Goal: Task Accomplishment & Management: Complete application form

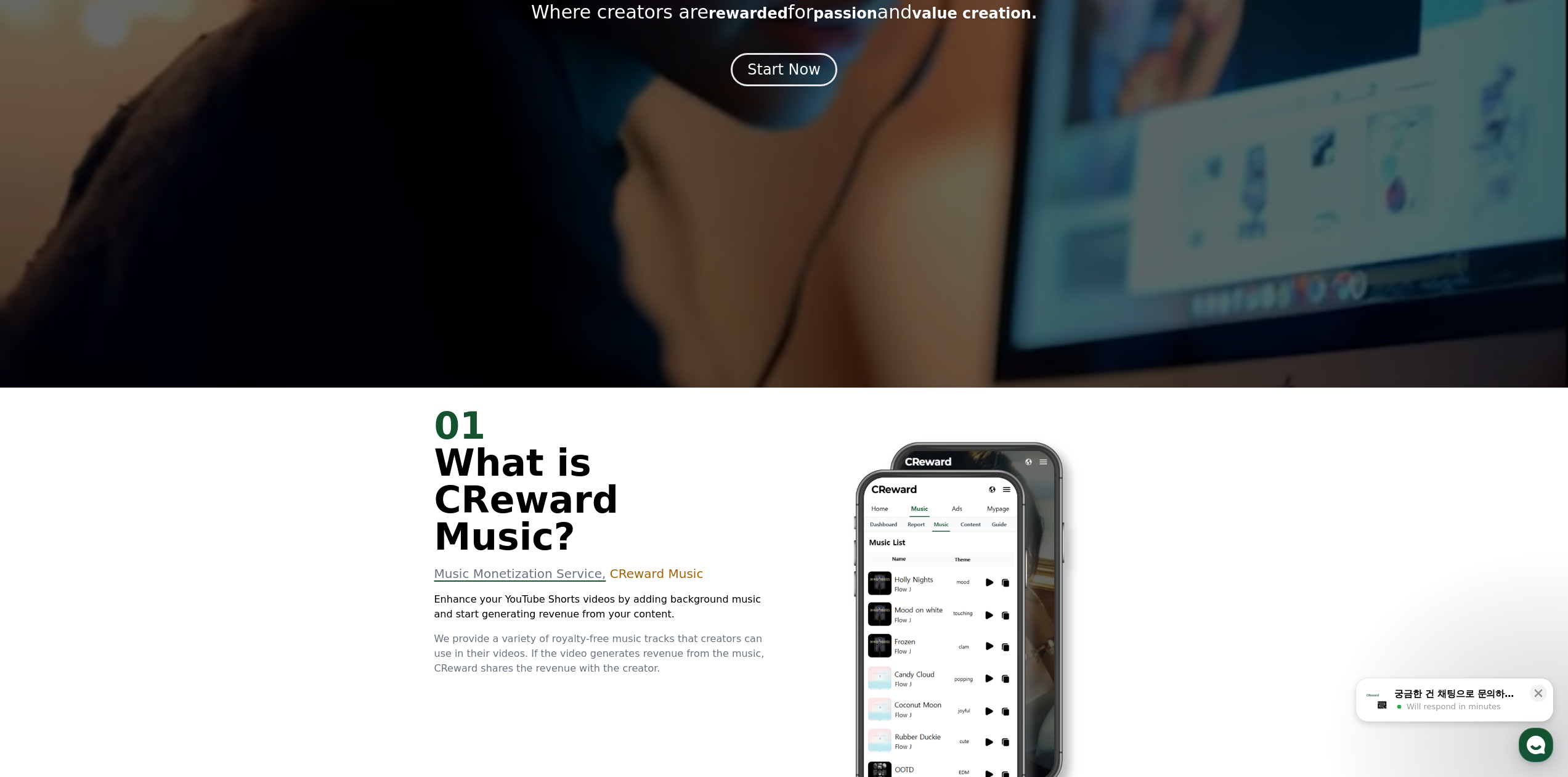
scroll to position [247, 0]
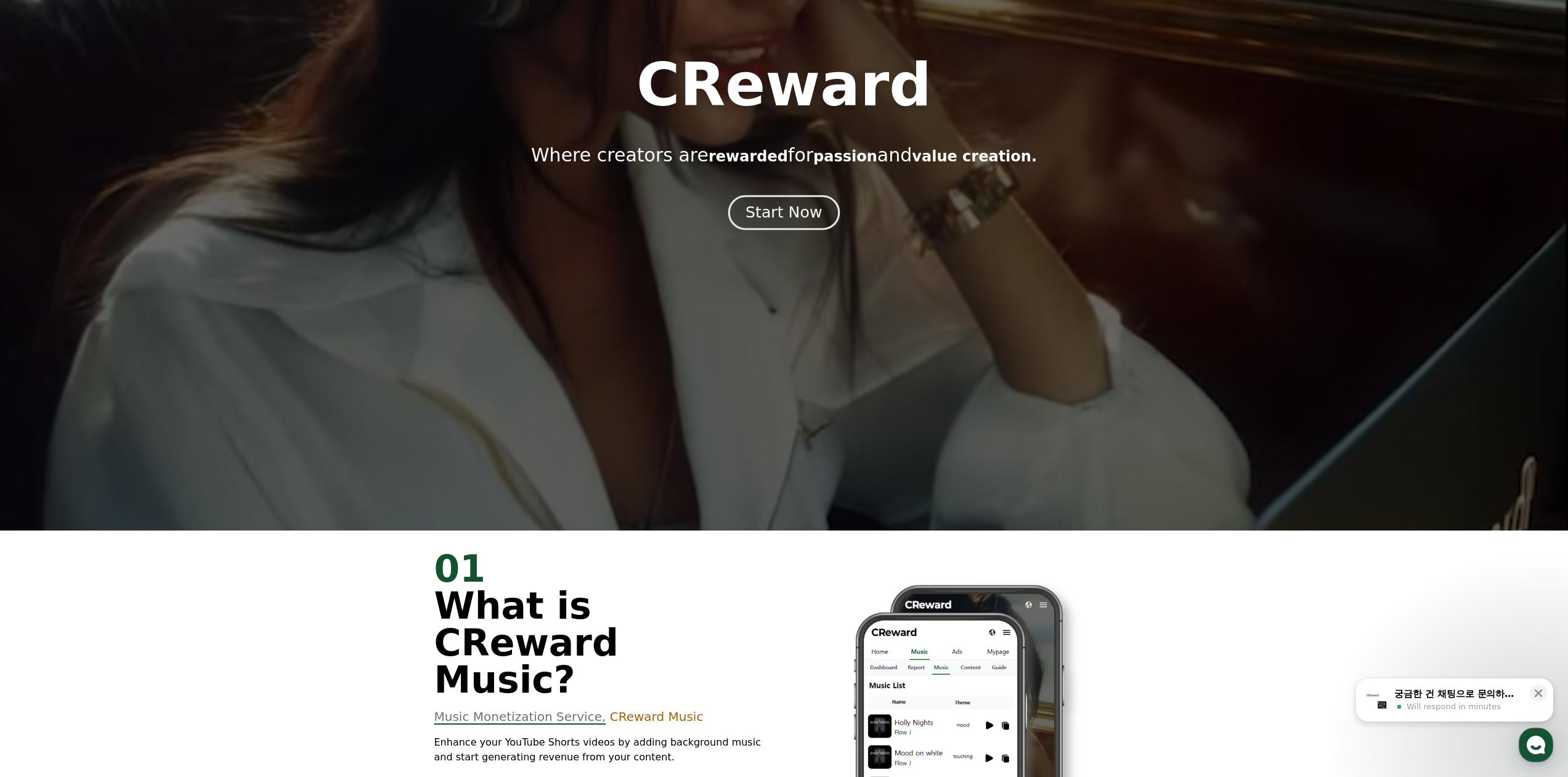
click at [819, 219] on button "Start Now" at bounding box center [784, 212] width 112 height 35
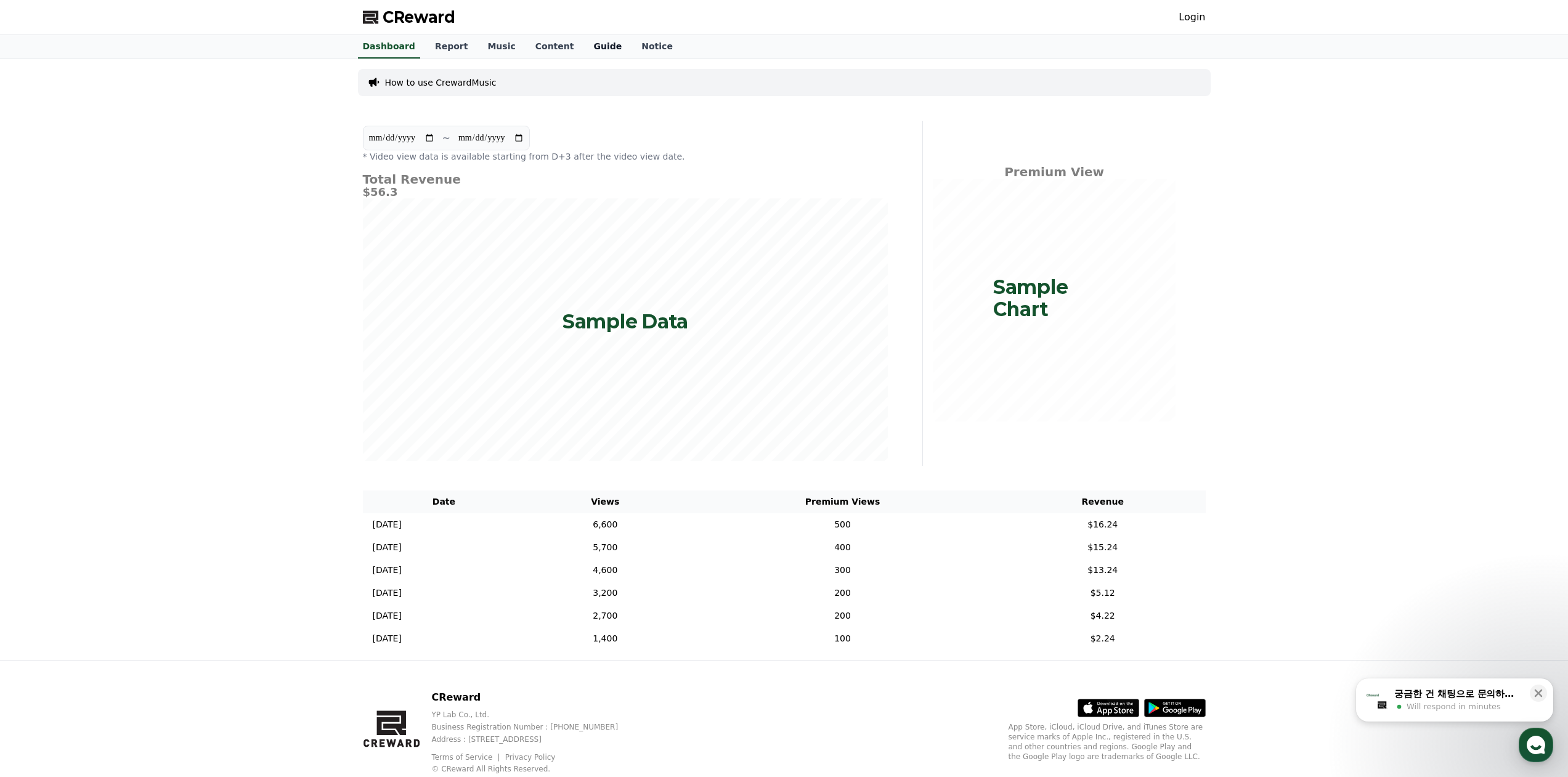
click at [583, 51] on link "Guide" at bounding box center [608, 47] width 48 height 23
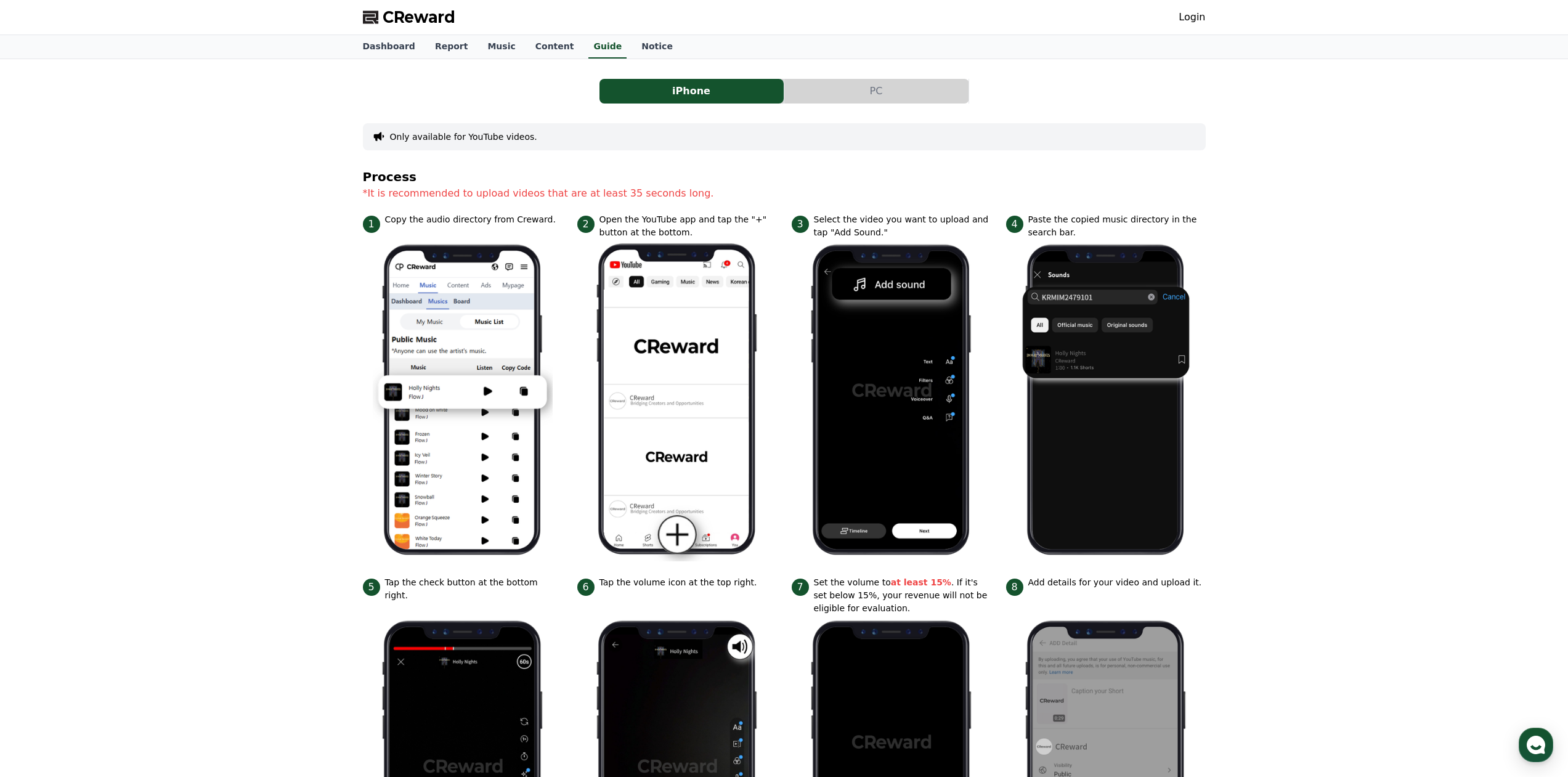
click at [1199, 20] on link "Login" at bounding box center [1191, 18] width 26 height 15
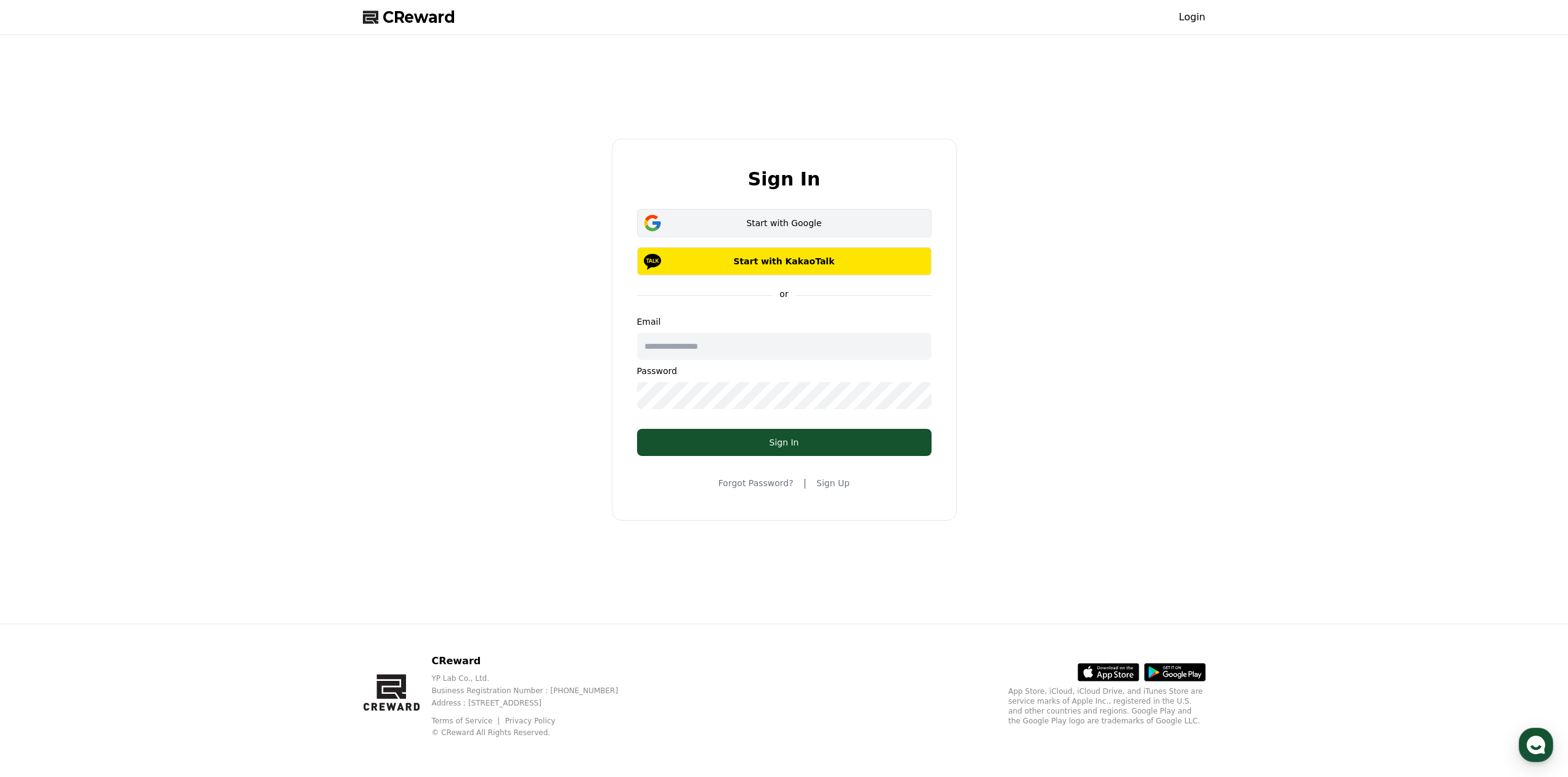
click at [779, 221] on div "Start with Google" at bounding box center [784, 222] width 259 height 12
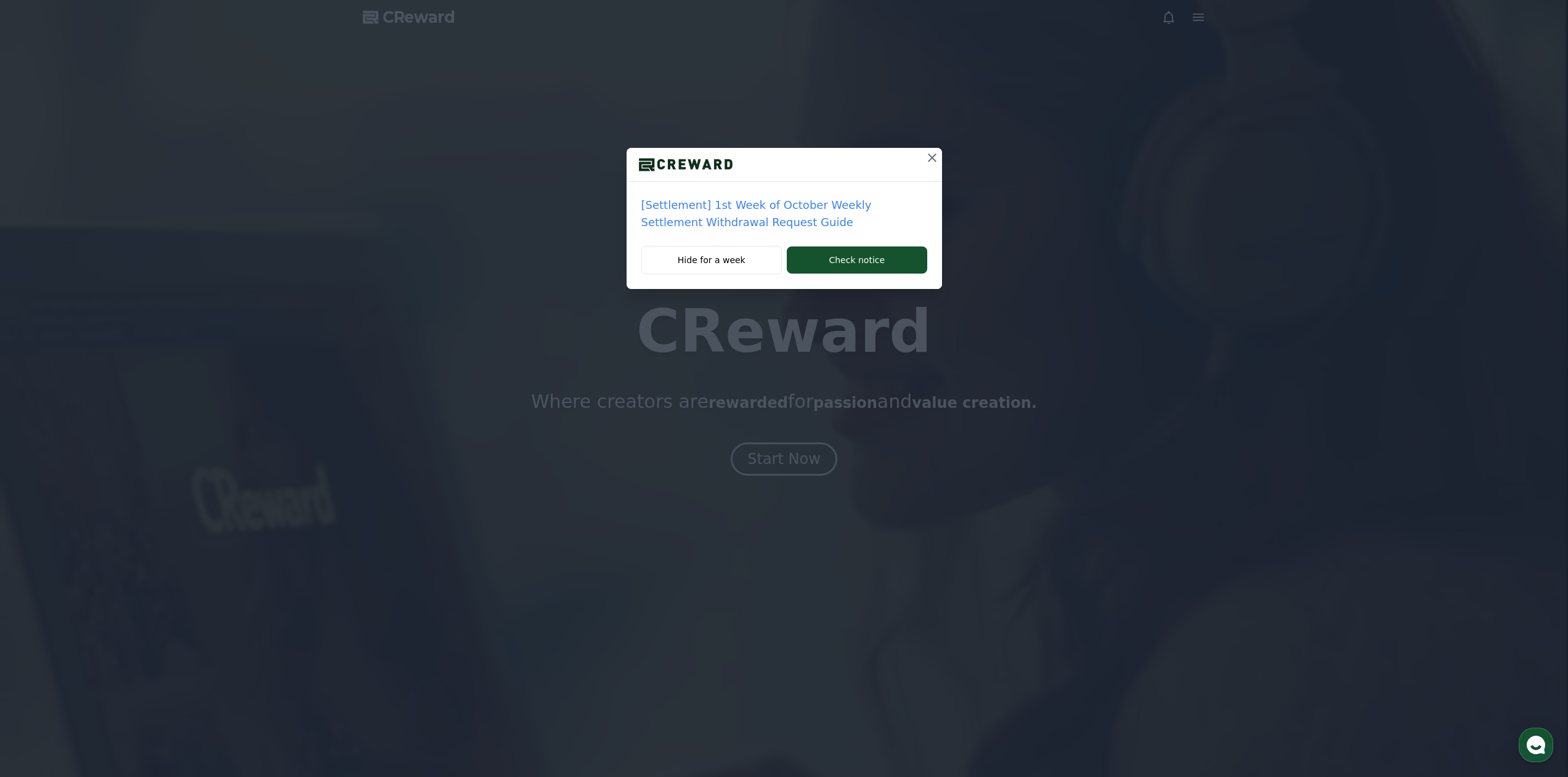
click at [703, 223] on p "[Settlement] 1st Week of October Weekly Settlement Withdrawal Request Guide" at bounding box center [784, 213] width 286 height 34
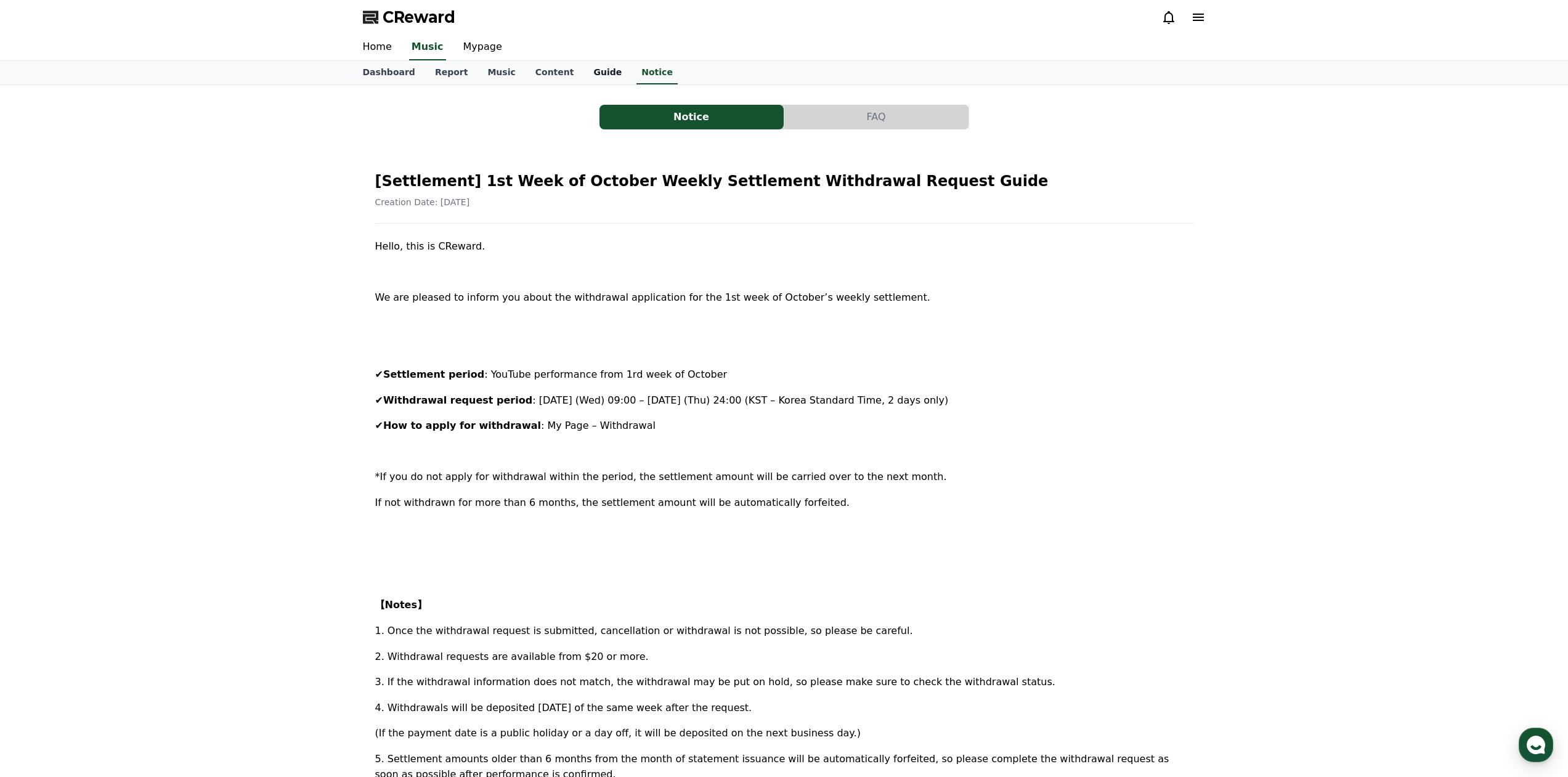
click at [586, 66] on link "Guide" at bounding box center [608, 73] width 48 height 23
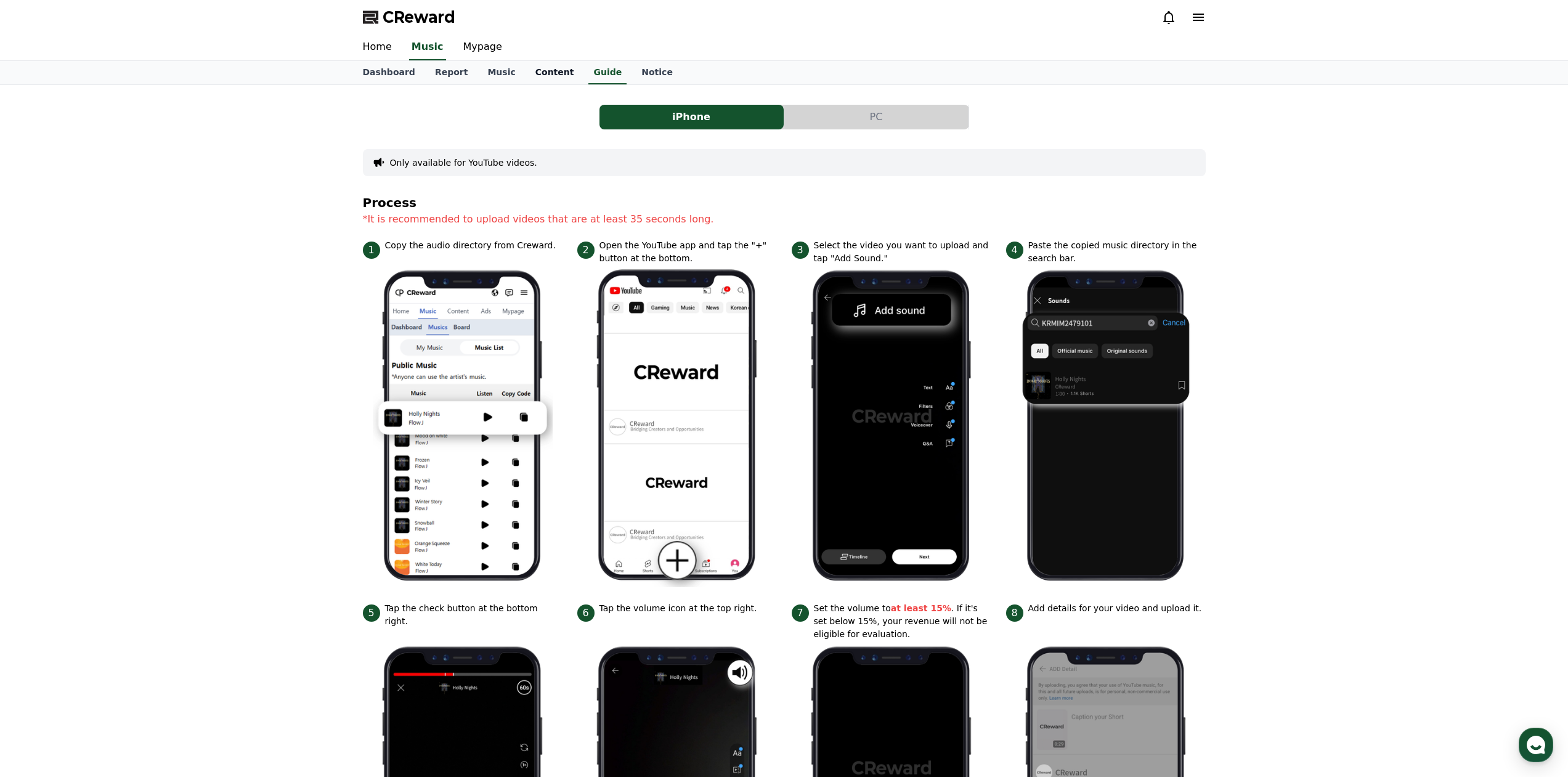
click at [541, 77] on link "Content" at bounding box center [555, 73] width 59 height 23
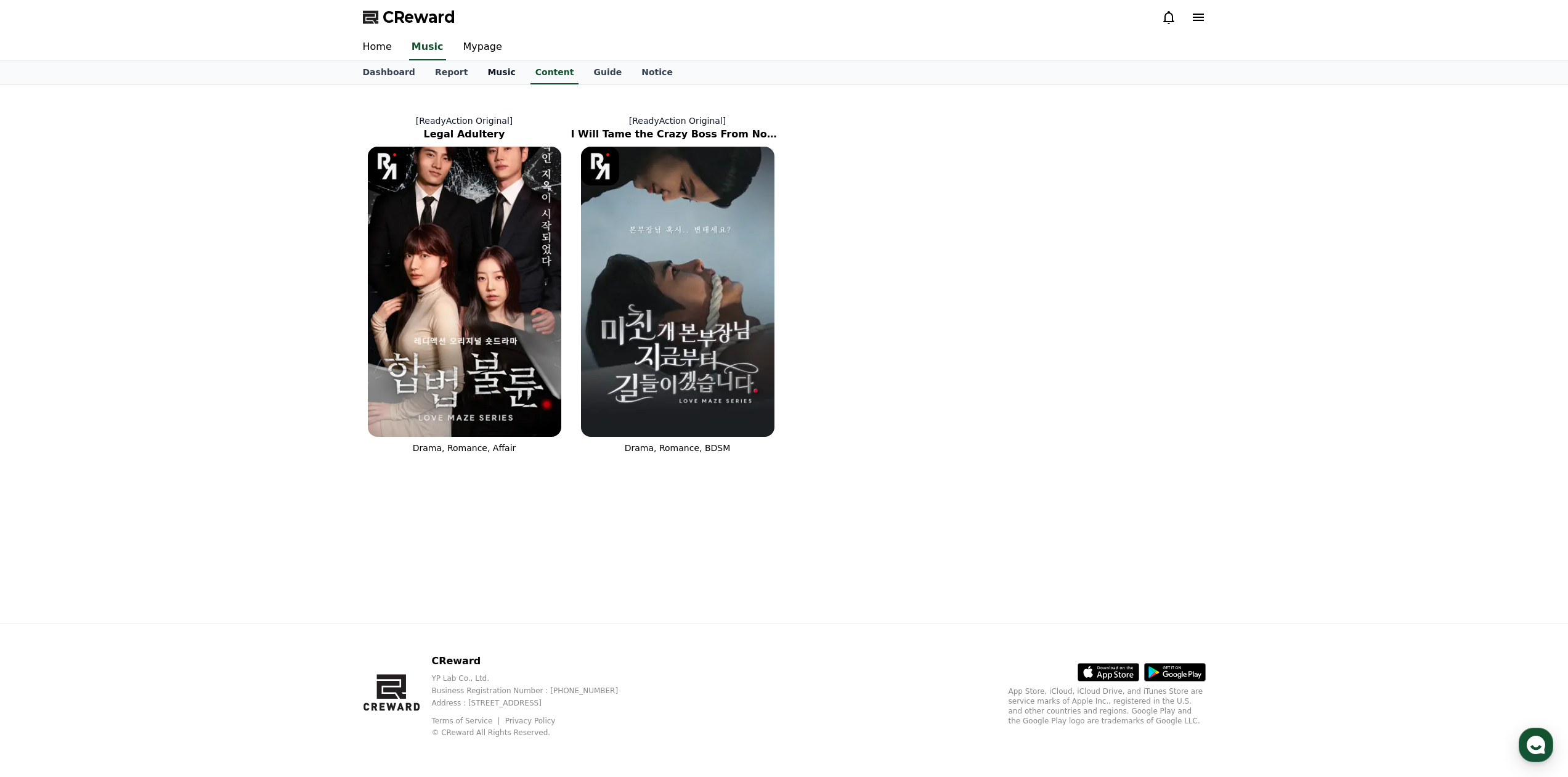
click at [488, 80] on link "Music" at bounding box center [501, 73] width 47 height 23
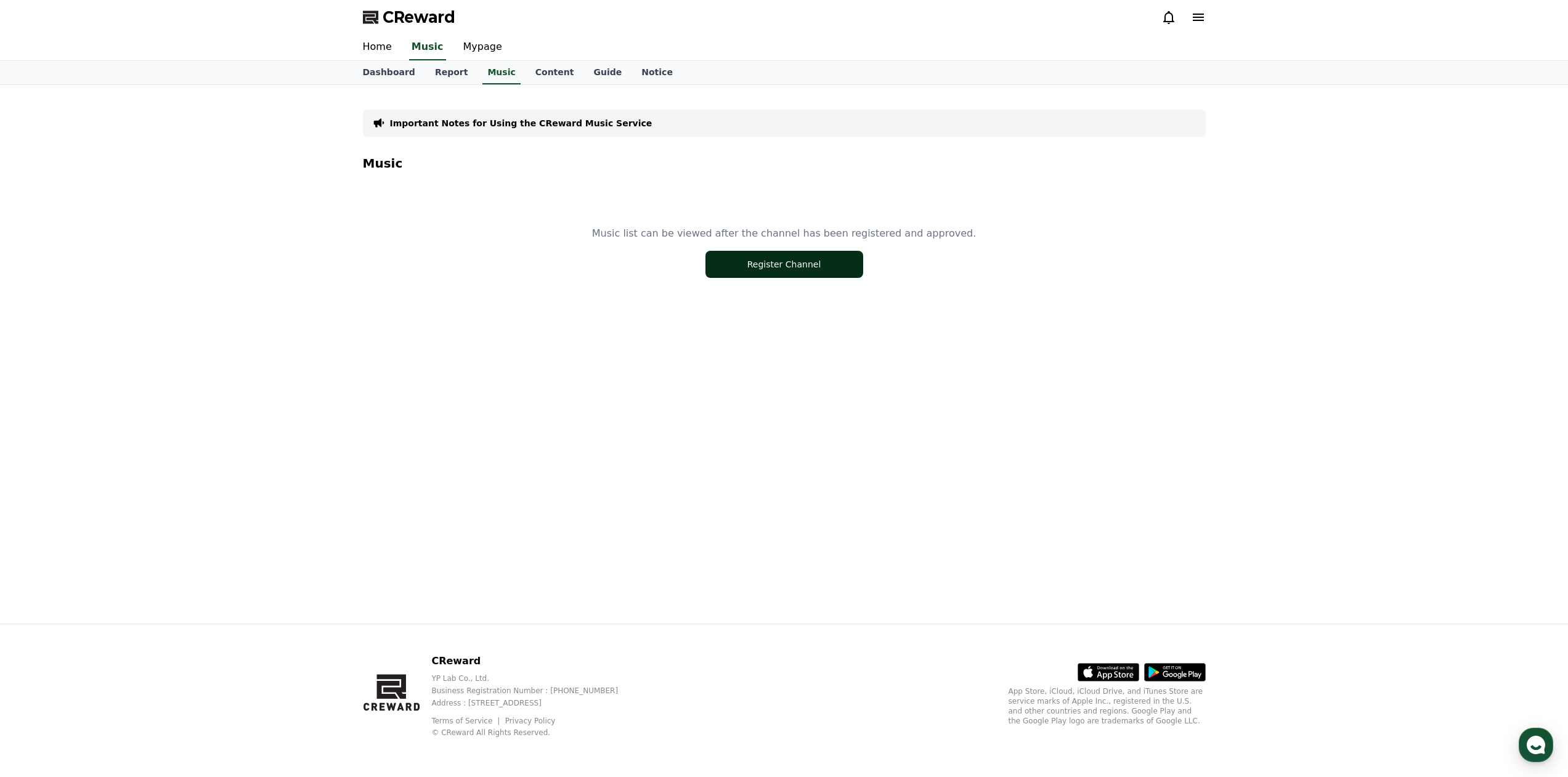
click at [801, 269] on button "Register Channel" at bounding box center [784, 263] width 157 height 27
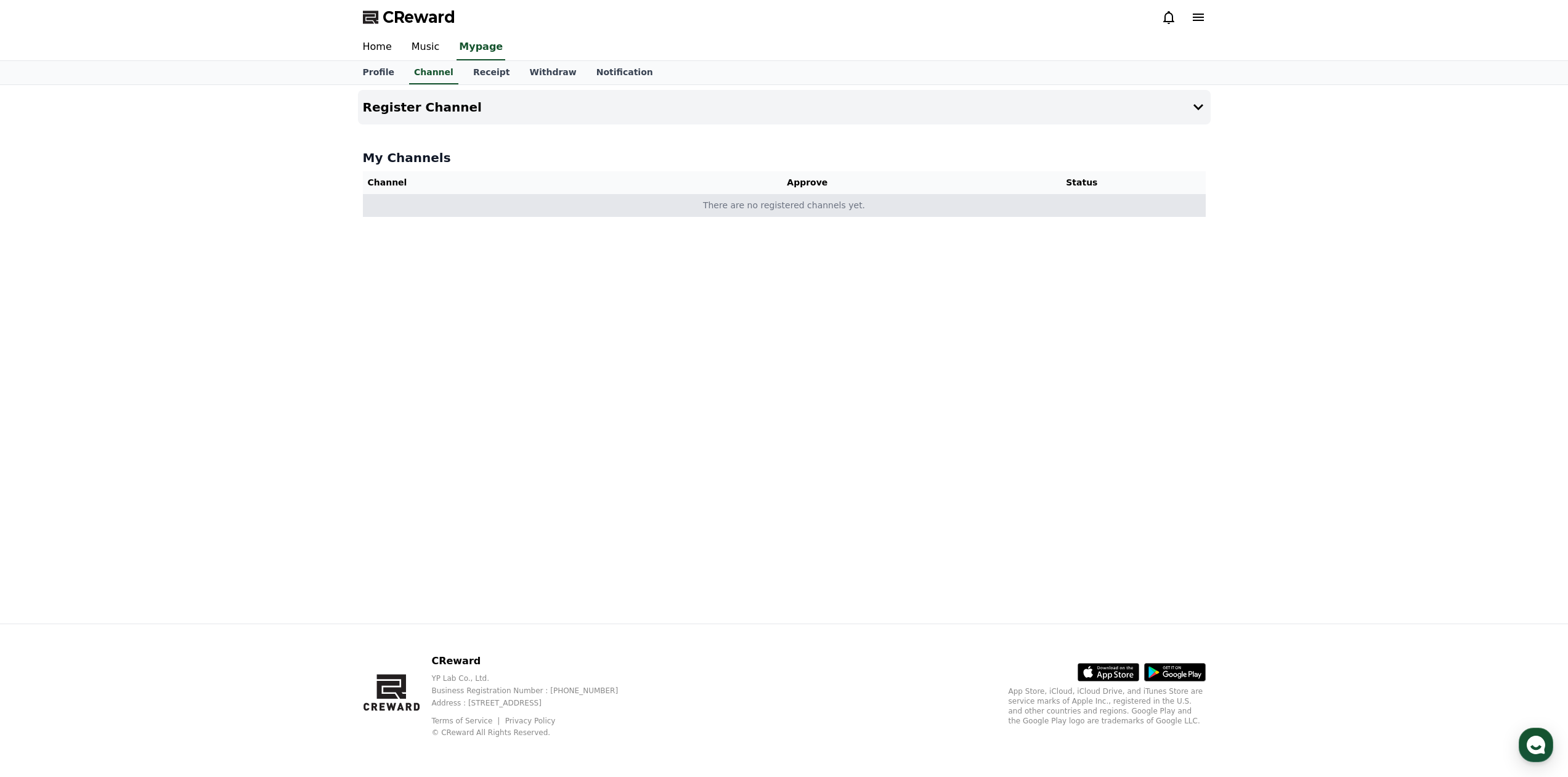
click at [757, 214] on td "There are no registered channels yet." at bounding box center [784, 206] width 843 height 22
drag, startPoint x: 789, startPoint y: 208, endPoint x: 747, endPoint y: 198, distance: 43.2
click at [790, 208] on td "There are no registered channels yet." at bounding box center [784, 206] width 843 height 22
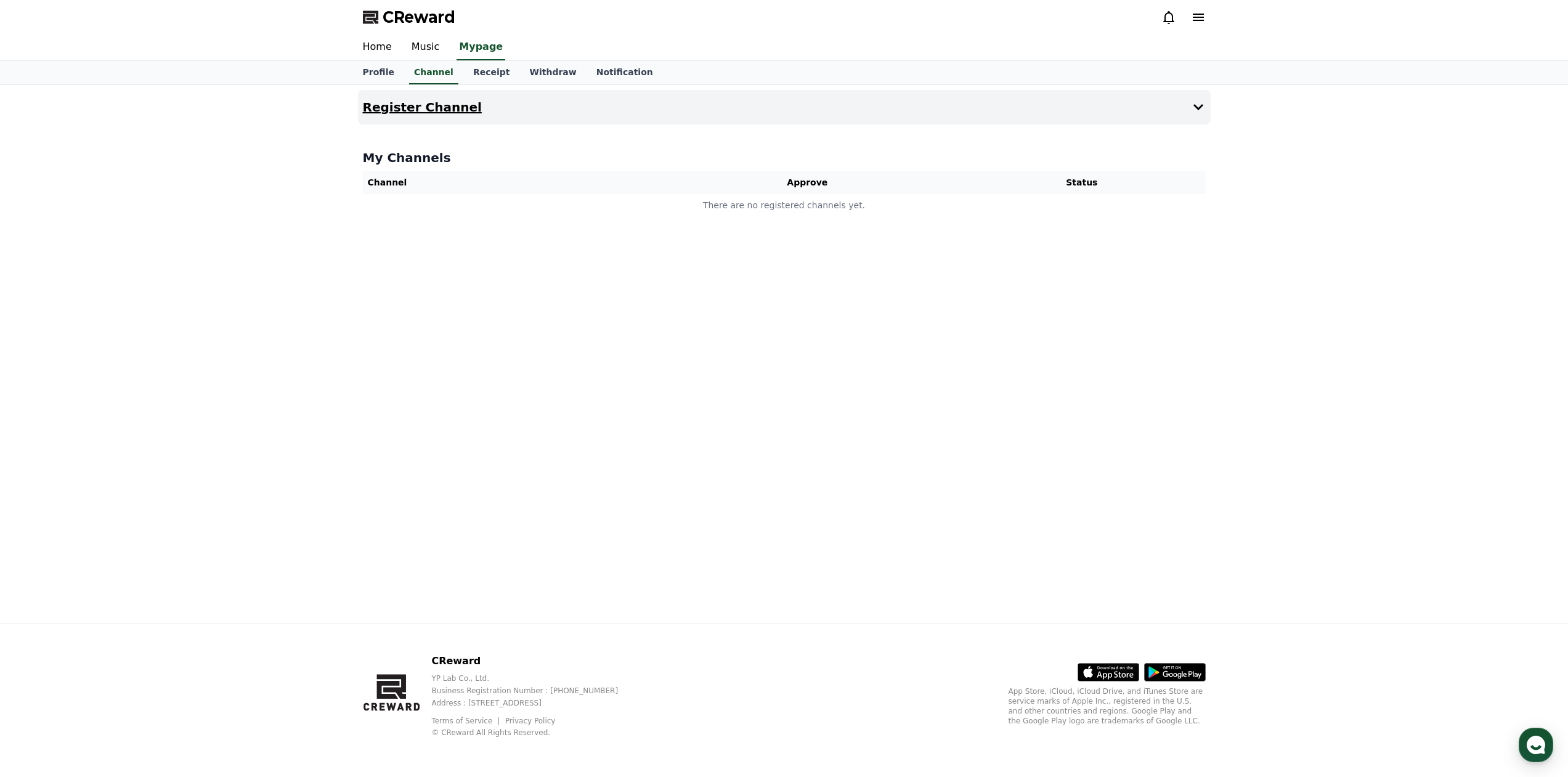
click at [411, 101] on h4 "Register Channel" at bounding box center [422, 107] width 119 height 14
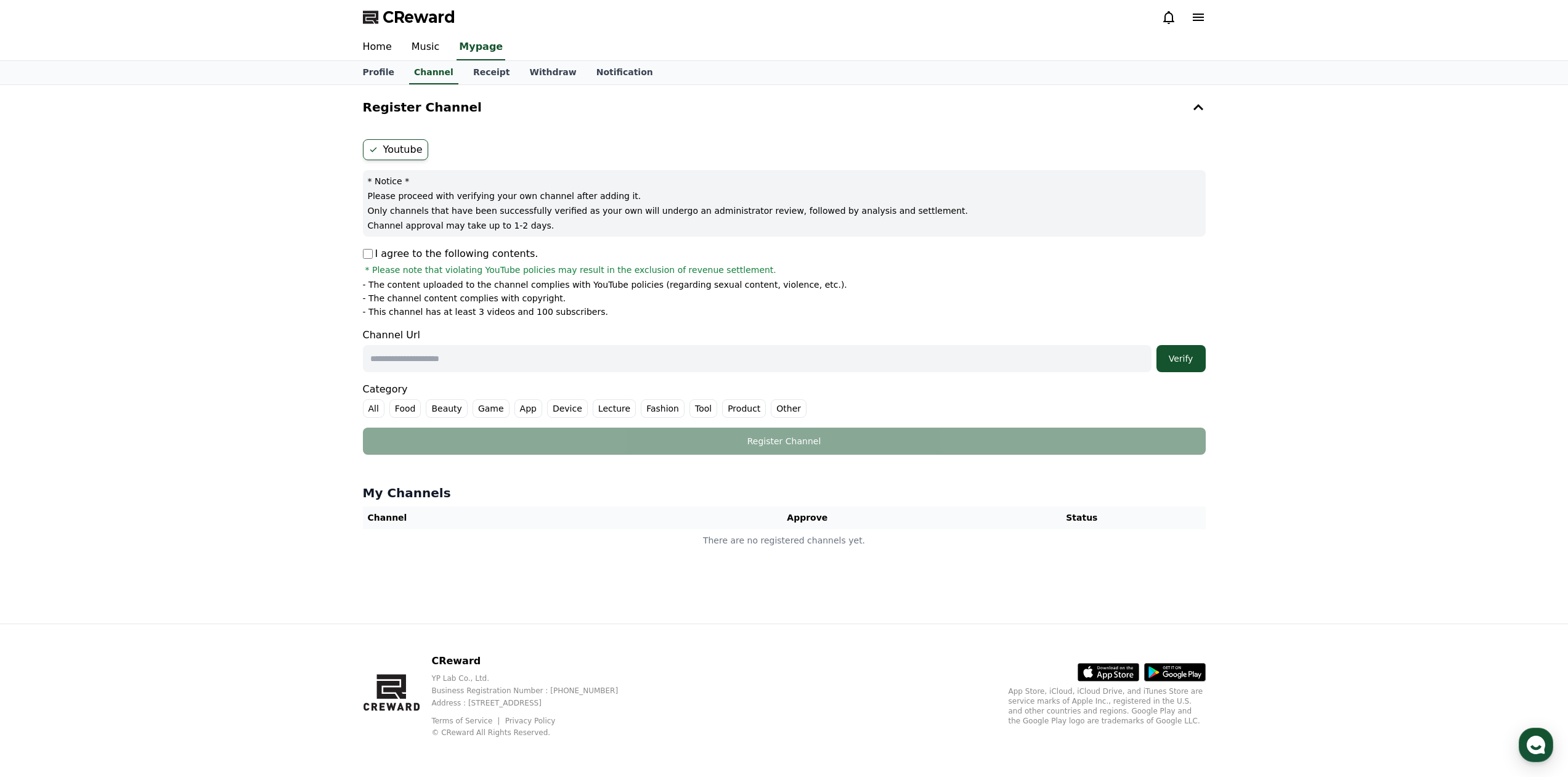
click at [408, 151] on label "Youtube" at bounding box center [395, 150] width 65 height 21
click at [464, 260] on p "I agree to the following contents." at bounding box center [450, 254] width 176 height 15
drag, startPoint x: 447, startPoint y: 210, endPoint x: 526, endPoint y: 225, distance: 80.4
click at [515, 220] on div "* Notice * Please proceed with verifying your own channel after adding it. Only…" at bounding box center [784, 203] width 843 height 66
click at [526, 225] on p "Channel approval may take up to 1-2 days." at bounding box center [784, 225] width 833 height 12
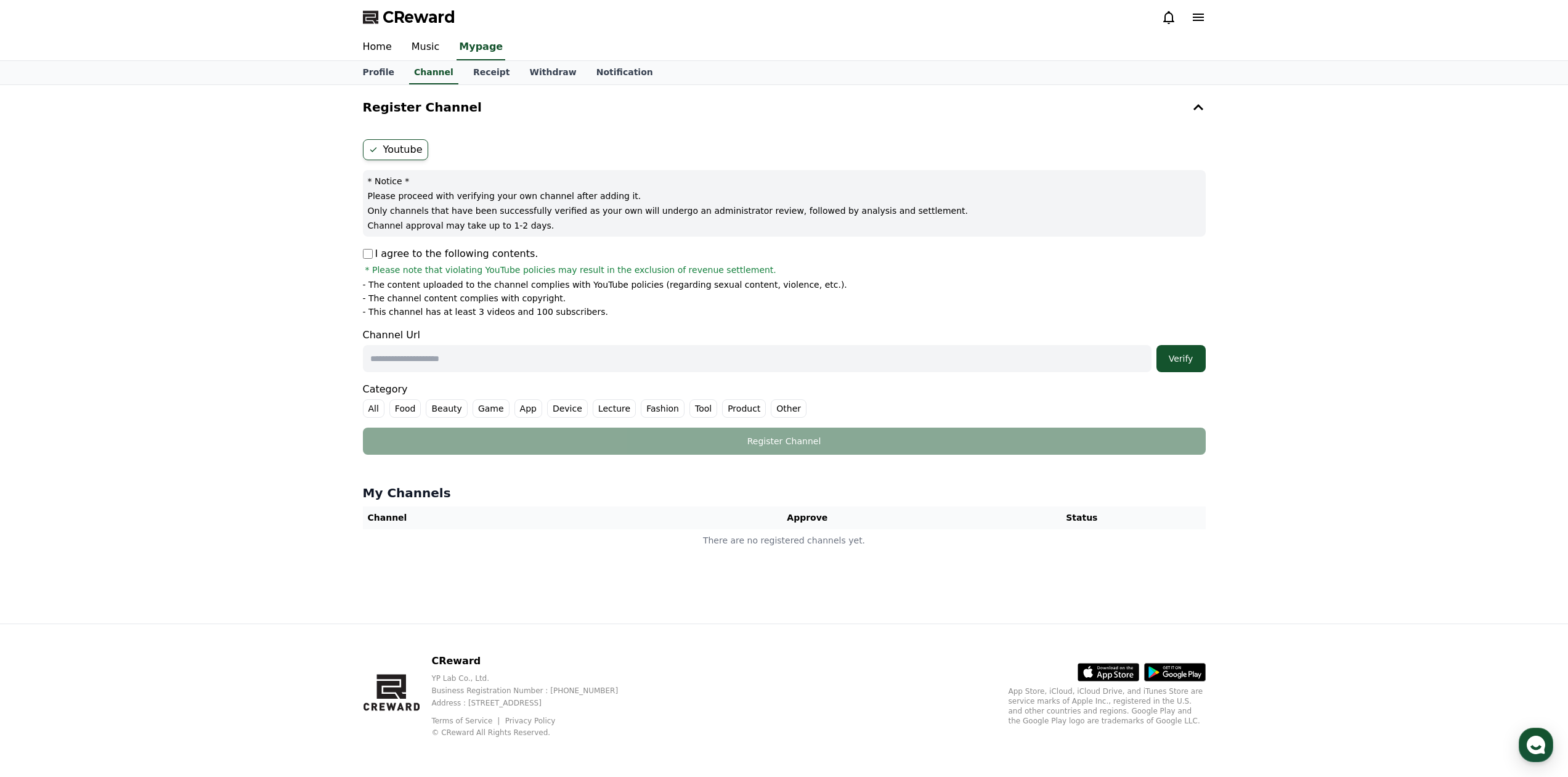
click at [595, 341] on div "Channel Url Verify" at bounding box center [784, 350] width 843 height 45
click at [570, 355] on input "text" at bounding box center [757, 358] width 788 height 27
paste input "**********"
type input "**********"
drag, startPoint x: 1188, startPoint y: 355, endPoint x: 1094, endPoint y: 360, distance: 94.1
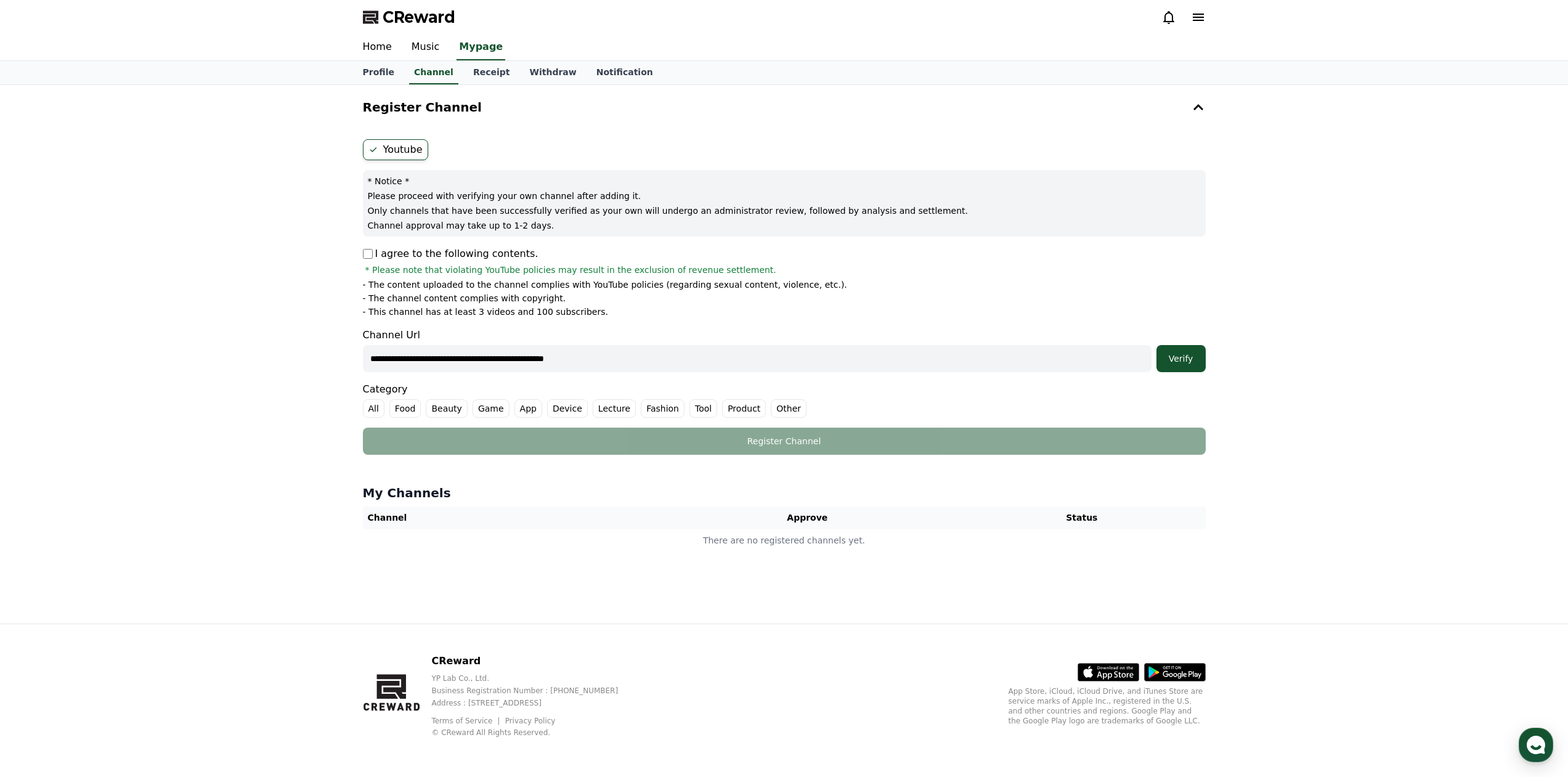
click at [1187, 354] on div "Verify" at bounding box center [1181, 358] width 39 height 12
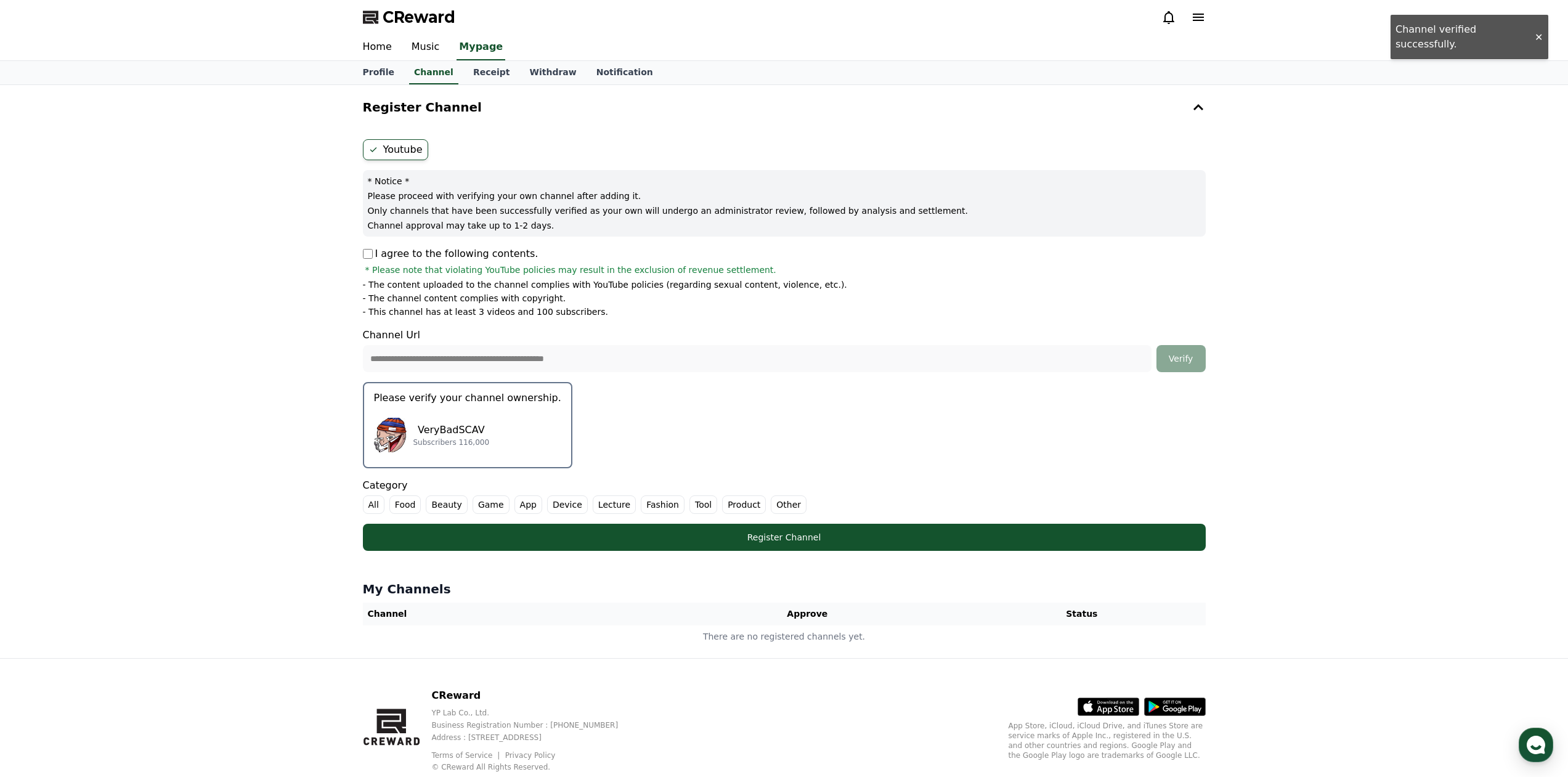
click at [493, 443] on div "VeryBadSCAV Subscribers 116,000" at bounding box center [467, 435] width 187 height 49
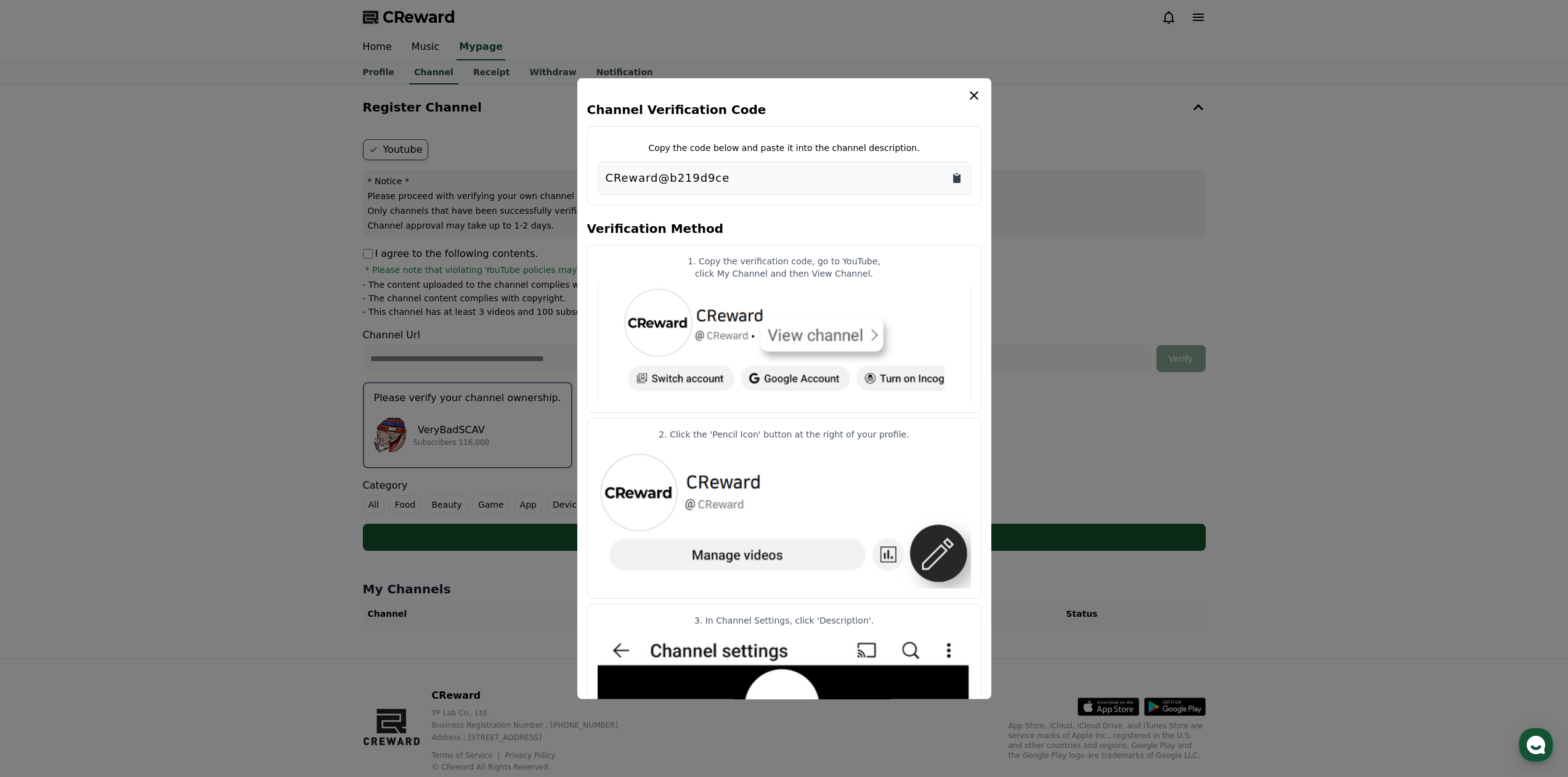
click at [956, 172] on icon "Copy to clipboard" at bounding box center [956, 177] width 12 height 12
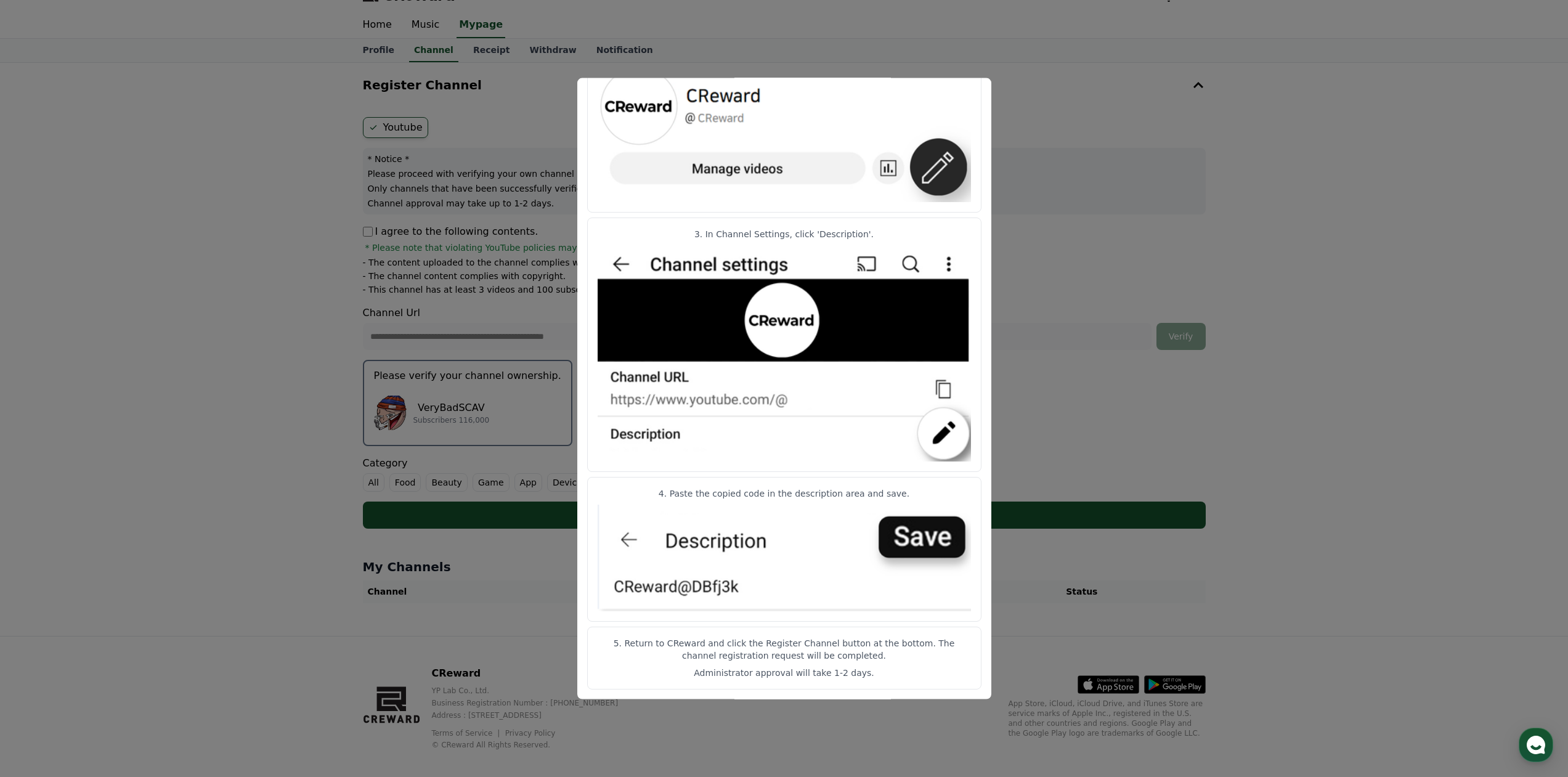
scroll to position [34, 0]
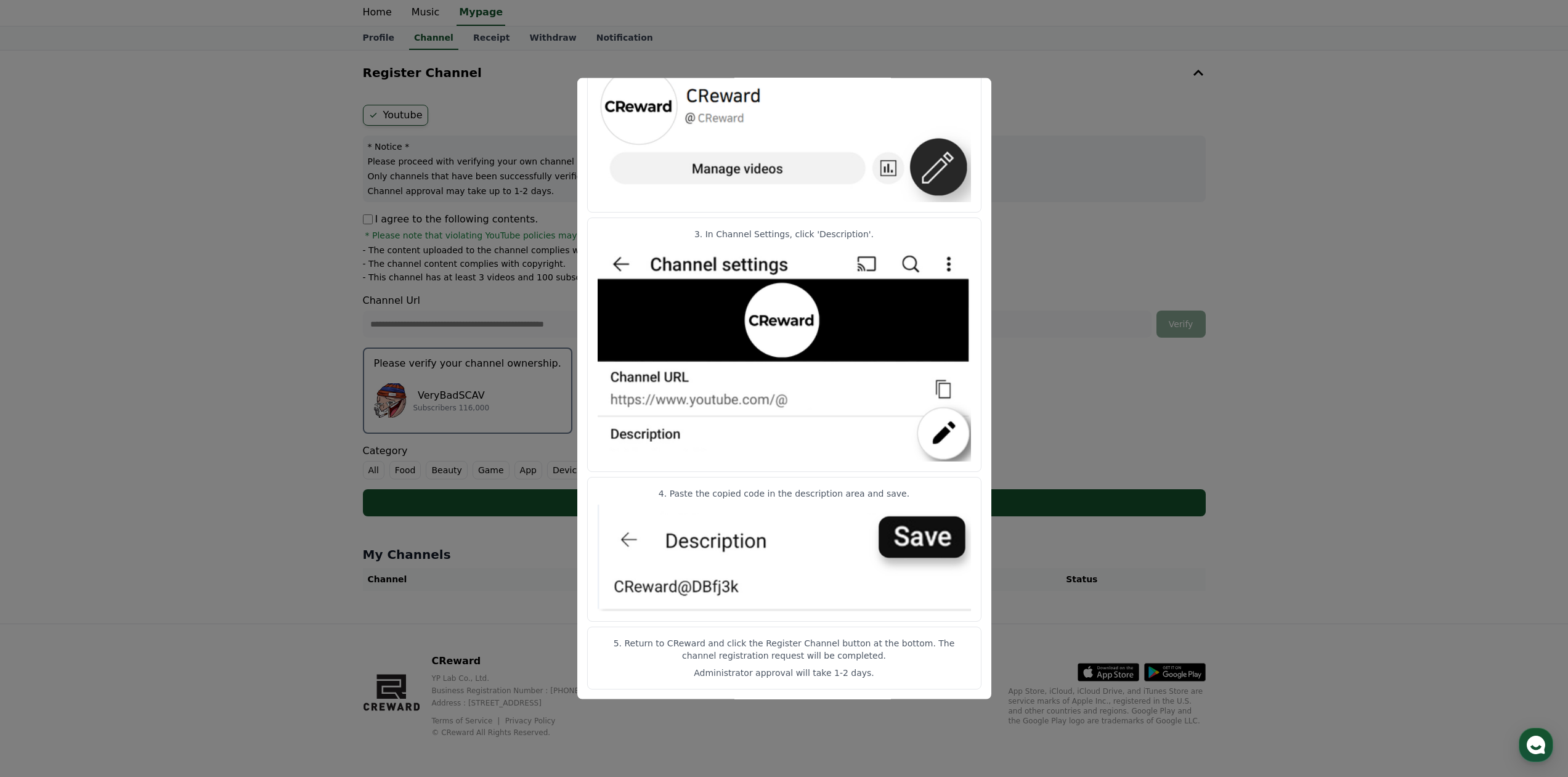
click at [1070, 149] on button "close modal" at bounding box center [784, 388] width 1568 height 777
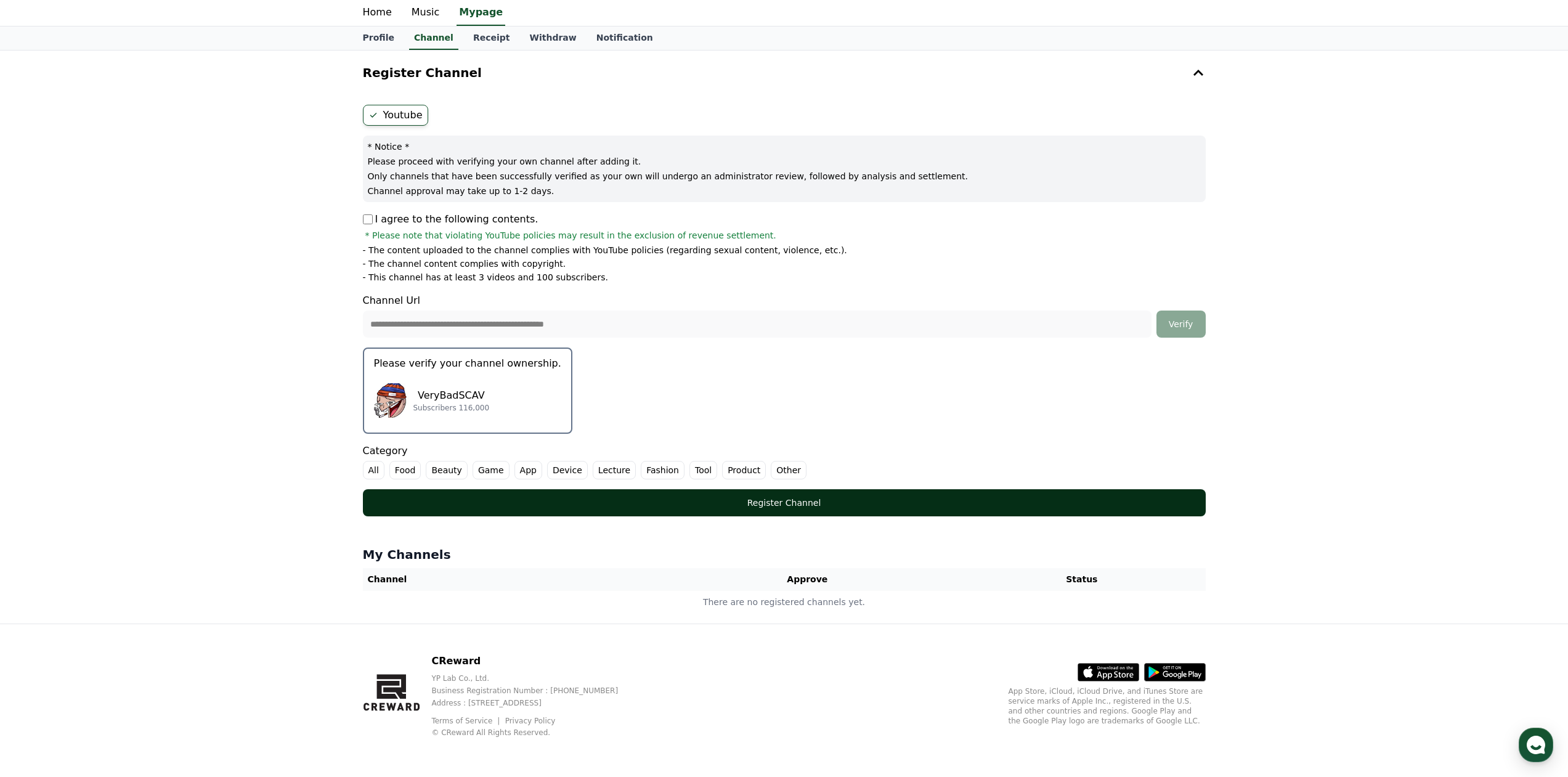
click at [775, 511] on button "Register Channel" at bounding box center [784, 502] width 843 height 27
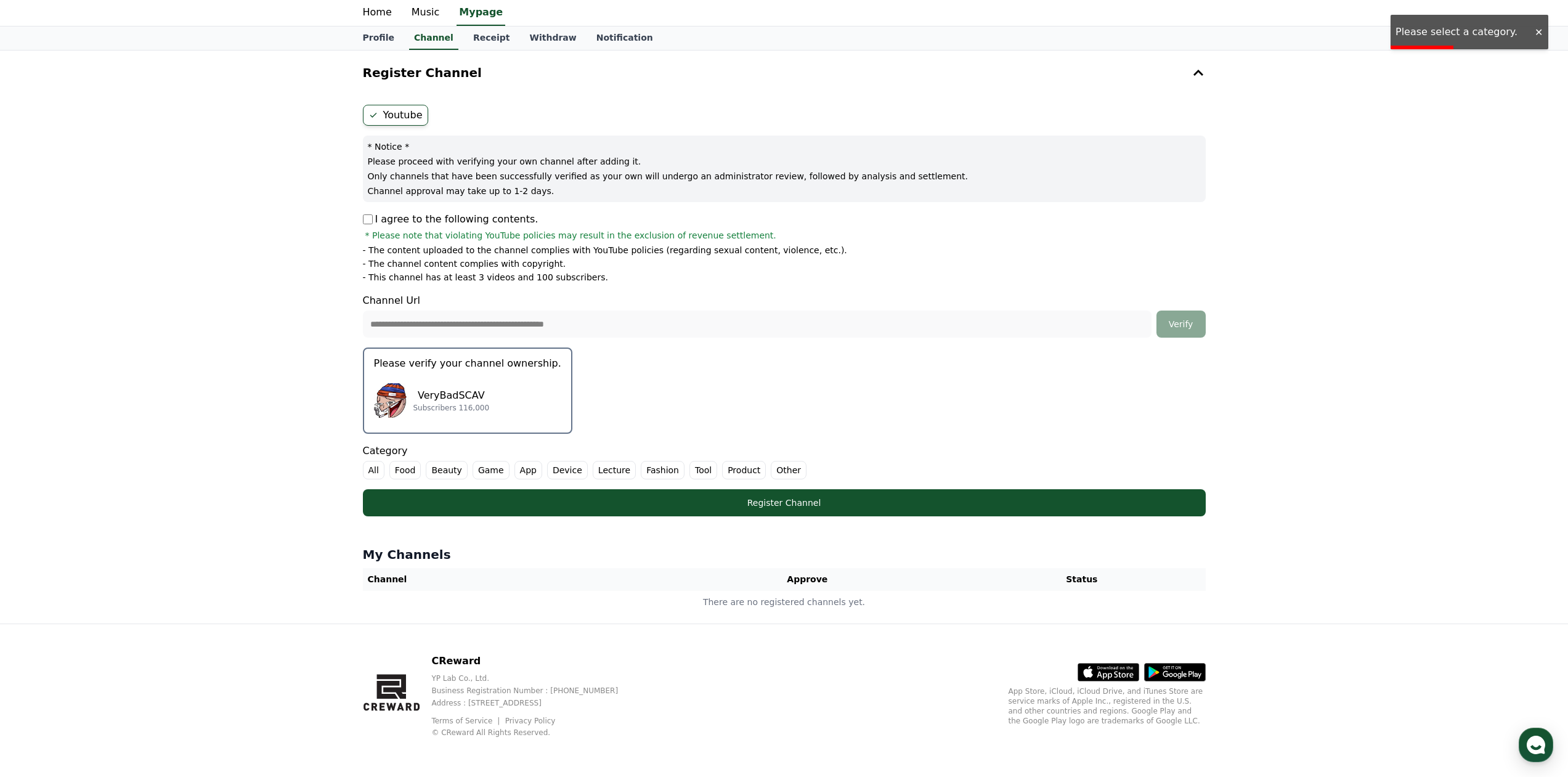
click at [476, 470] on label "Game" at bounding box center [491, 470] width 37 height 19
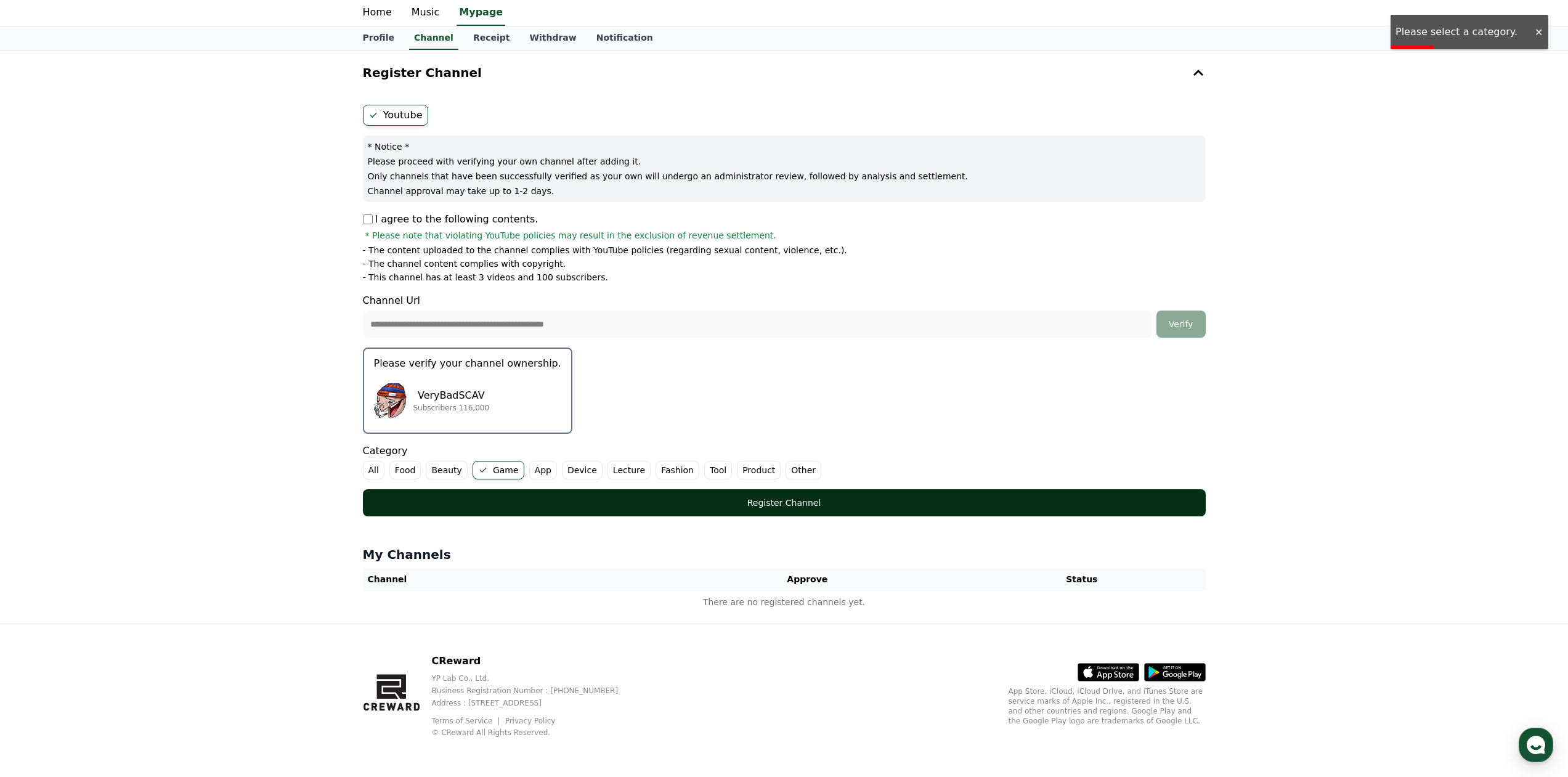
click at [544, 495] on button "Register Channel" at bounding box center [784, 502] width 843 height 27
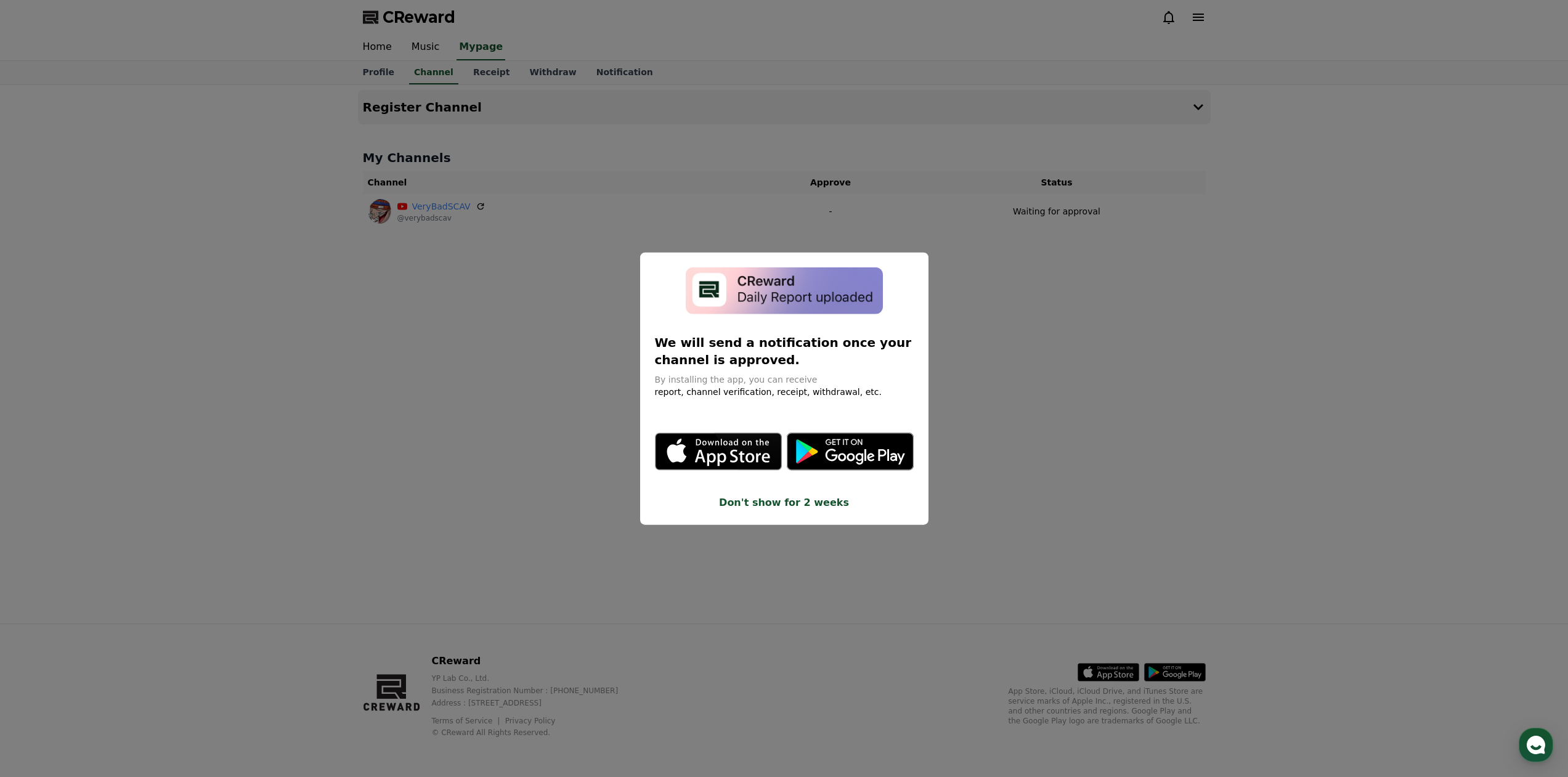
click at [739, 509] on button "Don't show for 2 weeks" at bounding box center [784, 502] width 259 height 15
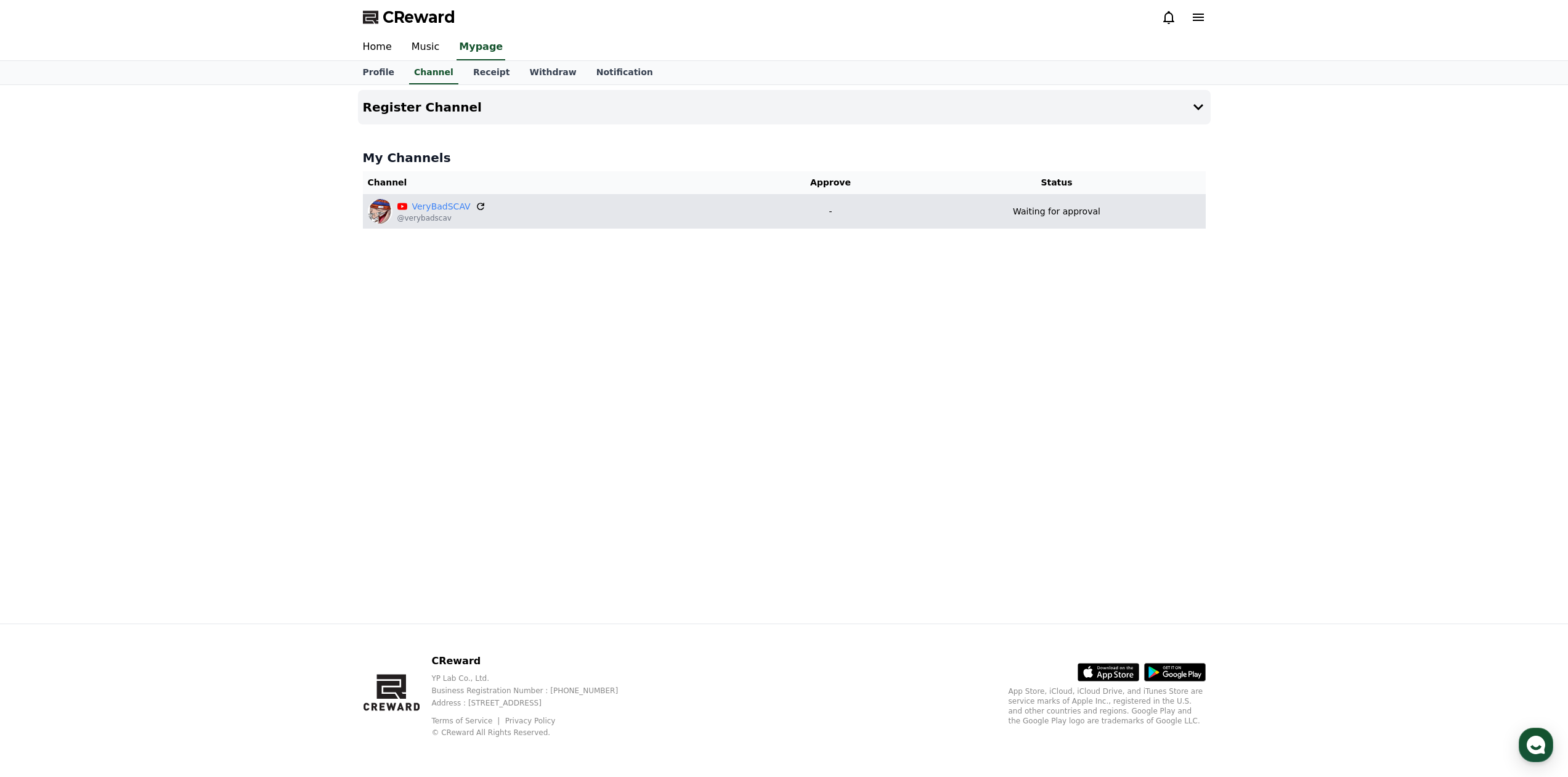
click at [475, 208] on icon at bounding box center [480, 207] width 11 height 11
